Goal: Information Seeking & Learning: Learn about a topic

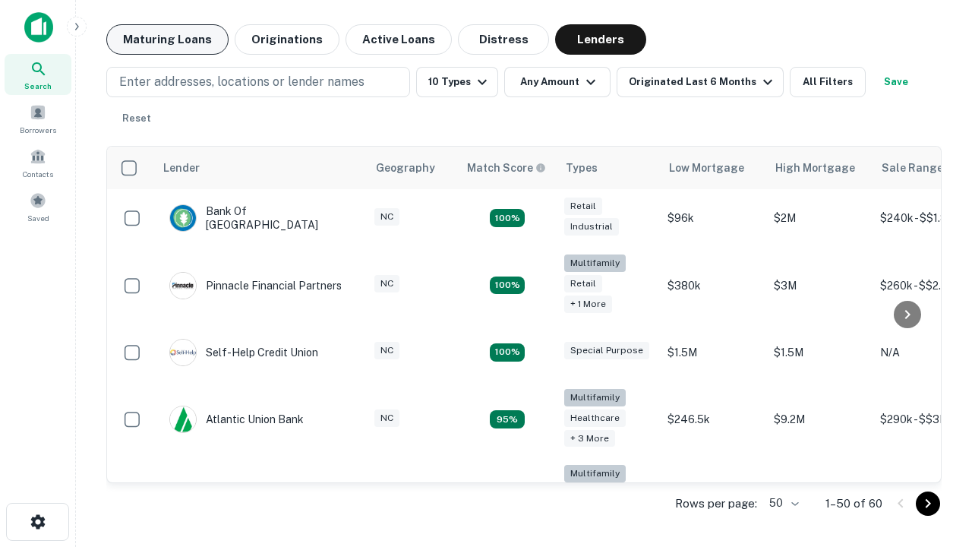
click at [167, 39] on button "Maturing Loans" at bounding box center [167, 39] width 122 height 30
